Goal: Task Accomplishment & Management: Use online tool/utility

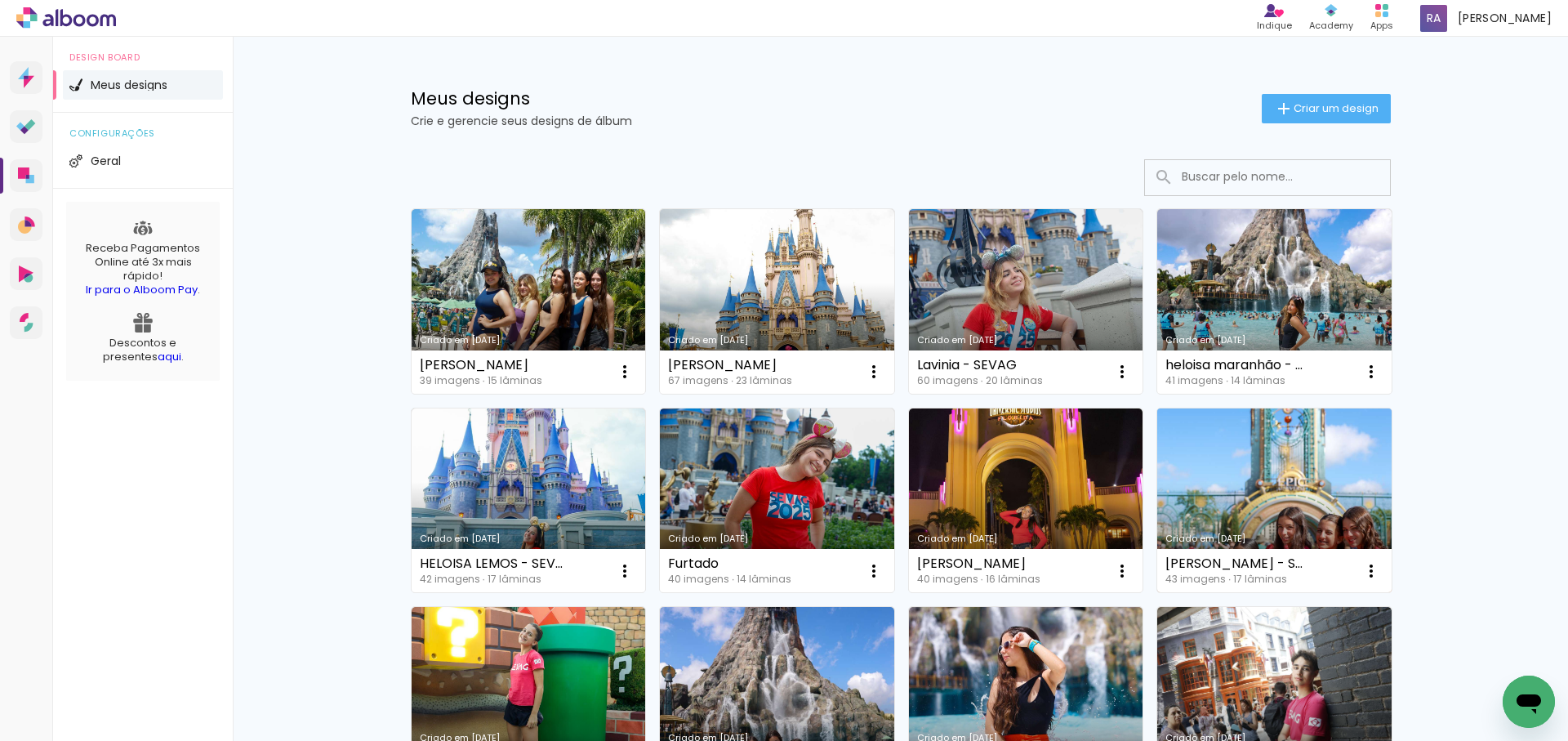
click at [1294, 485] on link "Criado em [DATE]" at bounding box center [1275, 500] width 234 height 185
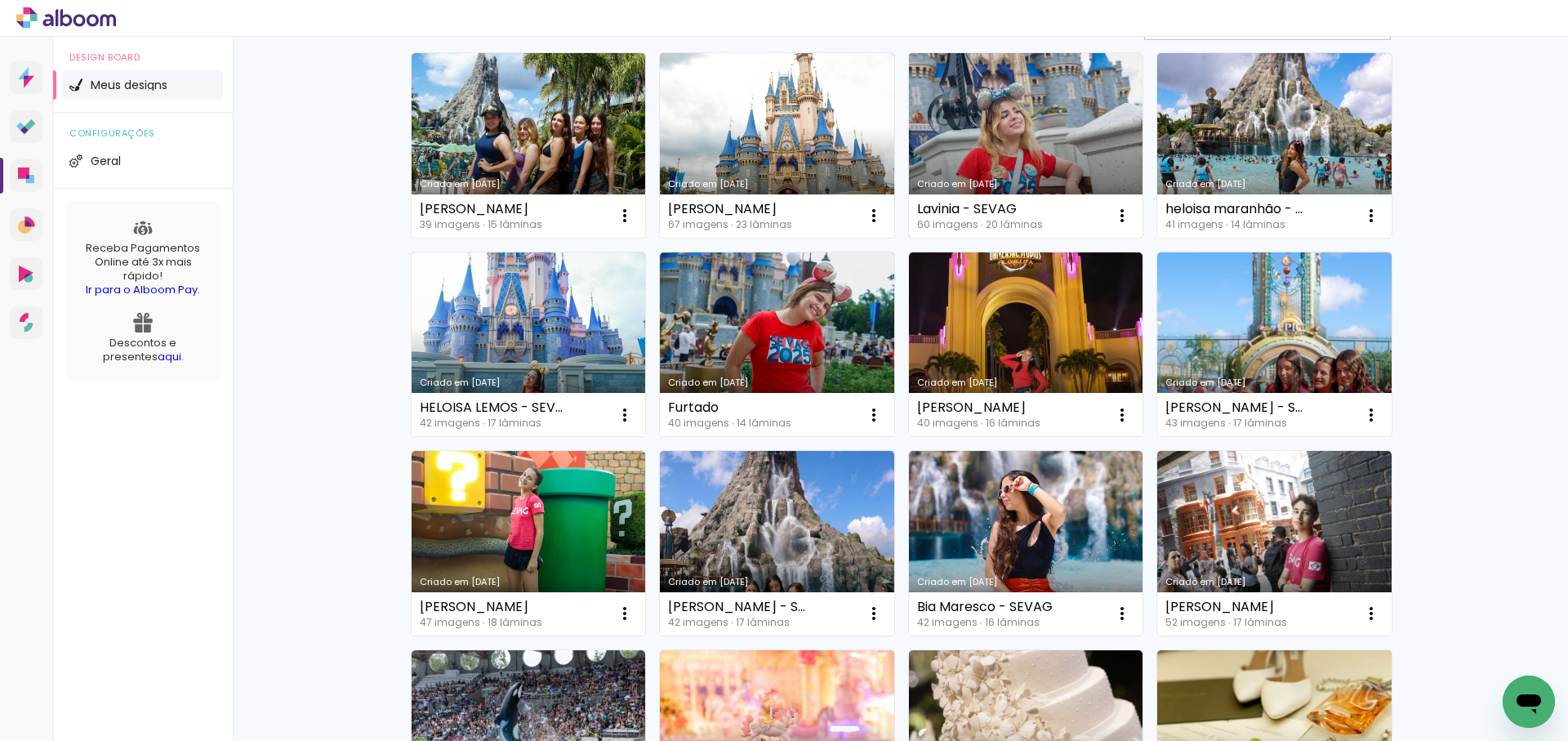
scroll to position [172, 0]
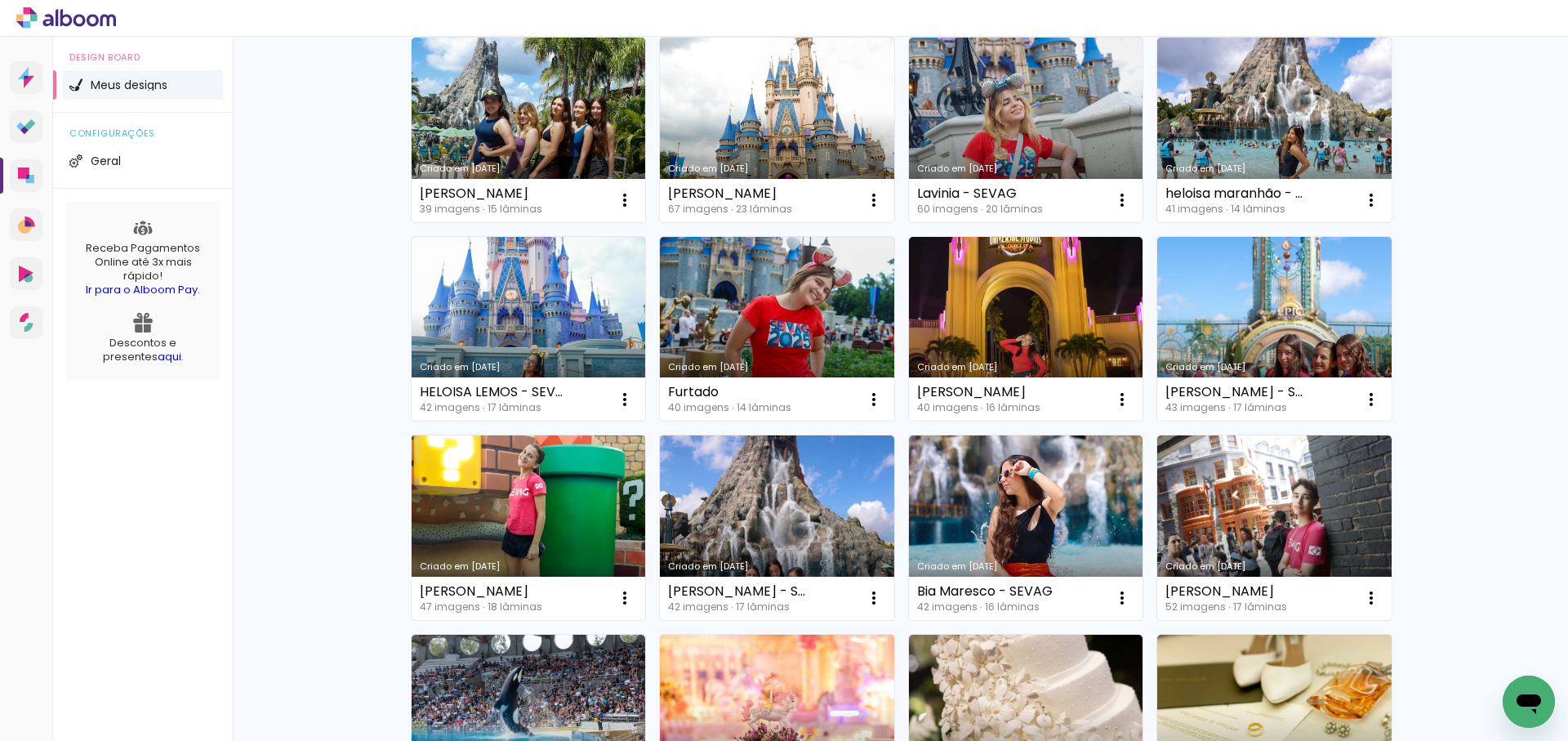
click at [599, 488] on link "Criado em [DATE]" at bounding box center [529, 528] width 234 height 185
